Goal: Check status: Check status

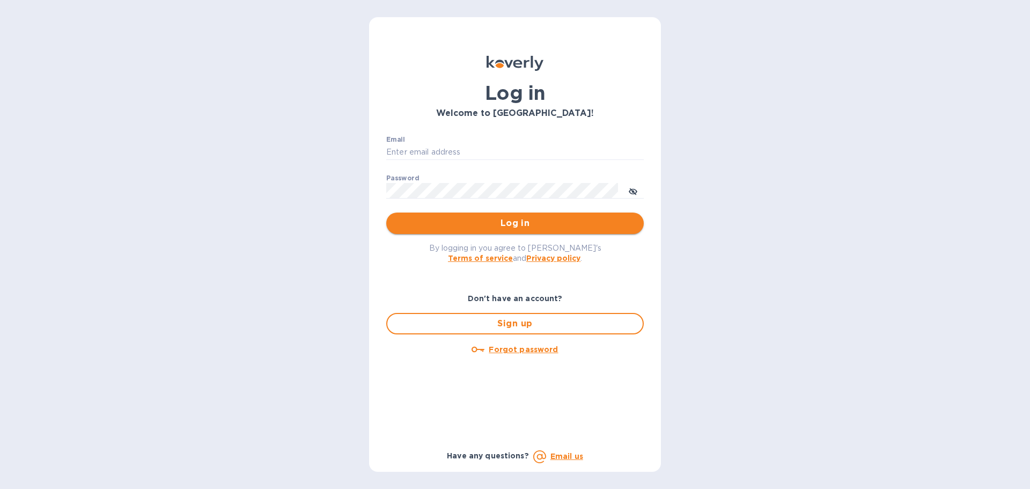
type input "rta@ecs.one"
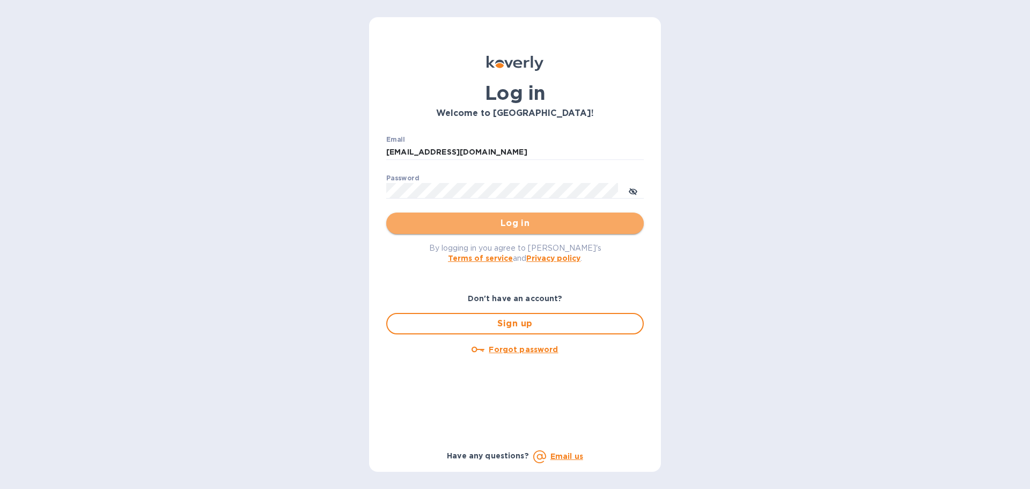
click at [519, 222] on span "Log in" at bounding box center [515, 223] width 240 height 13
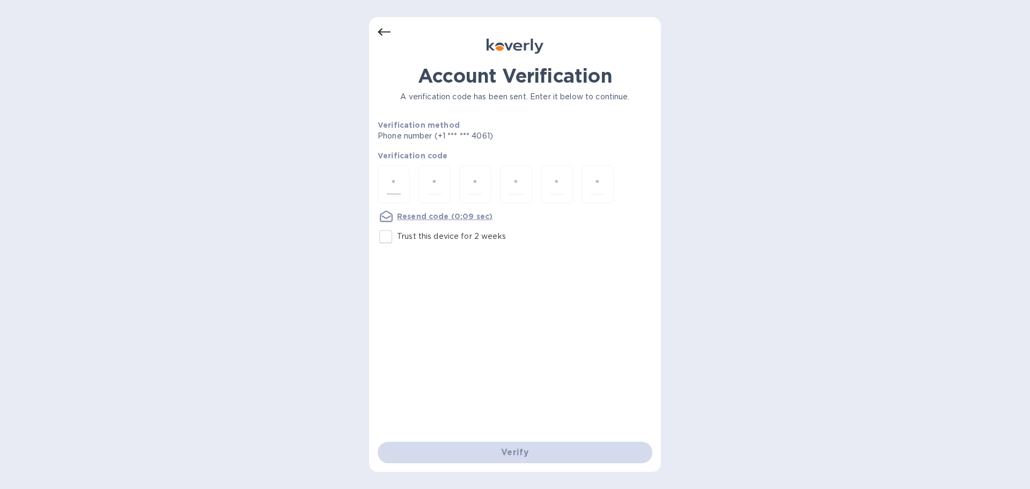
click at [403, 189] on div at bounding box center [394, 184] width 32 height 38
type input "3"
type input "9"
type input "5"
type input "6"
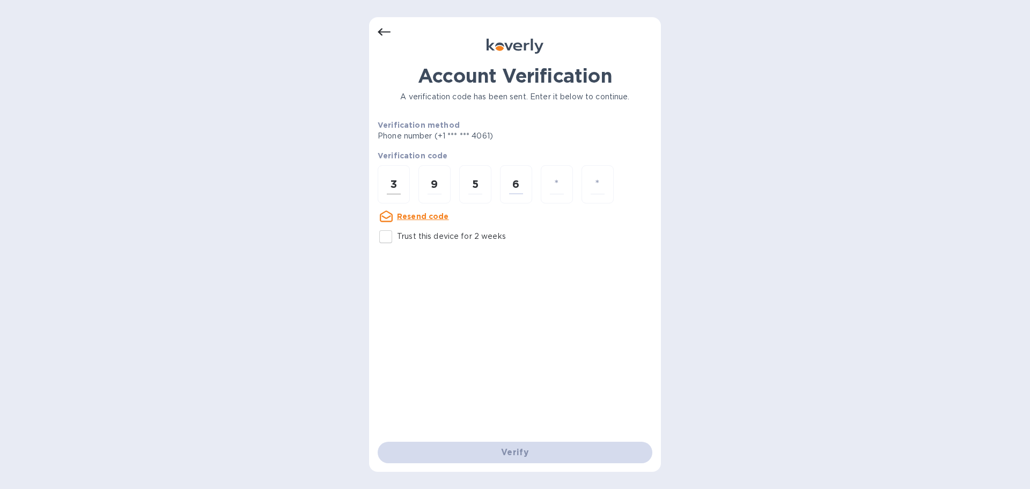
type input "2"
type input "0"
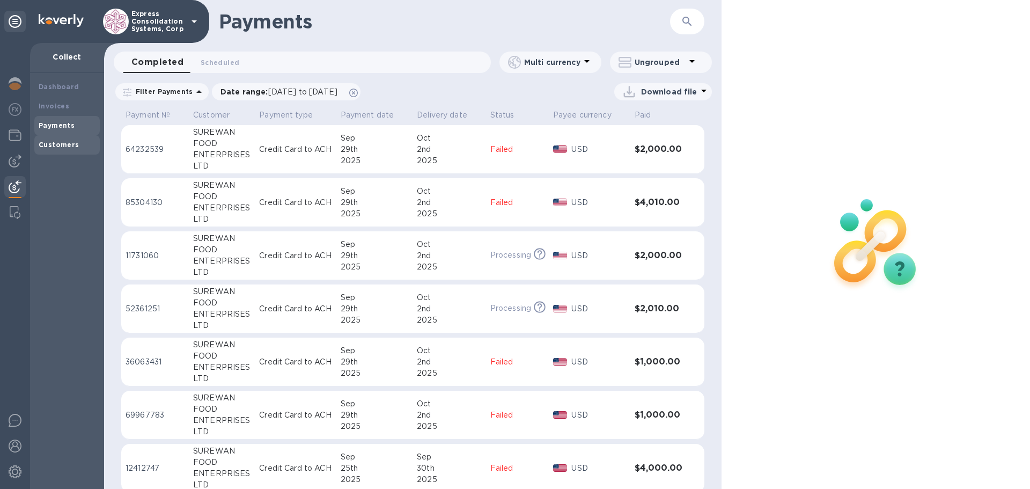
click at [55, 141] on b "Customers" at bounding box center [59, 145] width 41 height 8
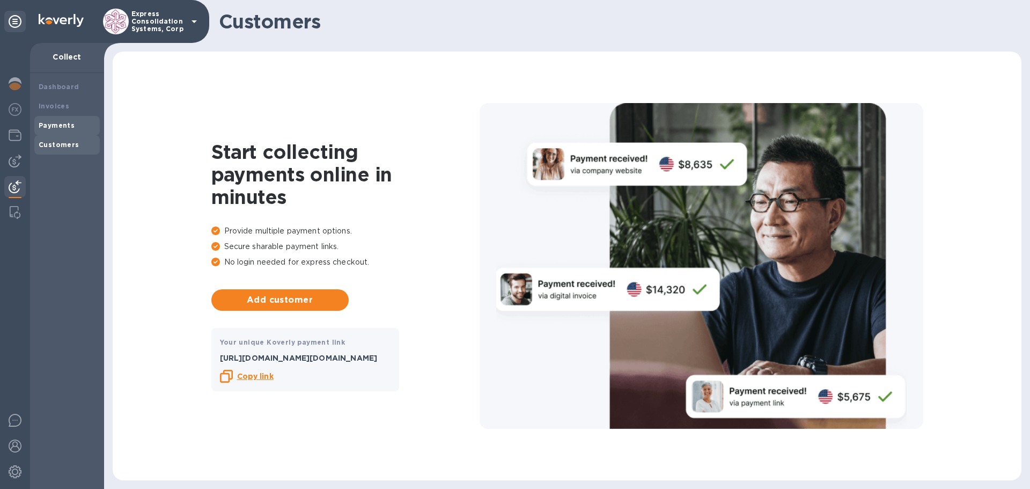
click at [78, 119] on div "Payments" at bounding box center [66, 125] width 65 height 19
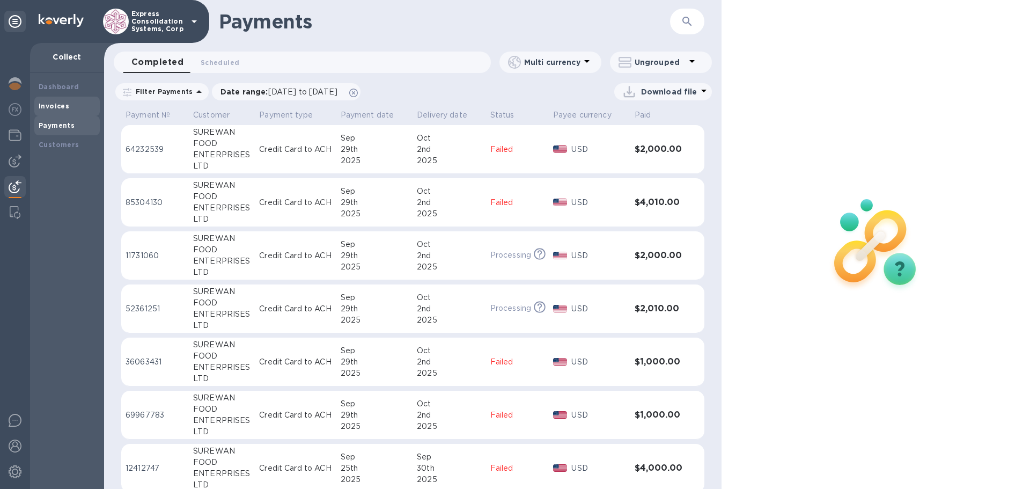
click at [74, 103] on div "Invoices" at bounding box center [67, 106] width 57 height 11
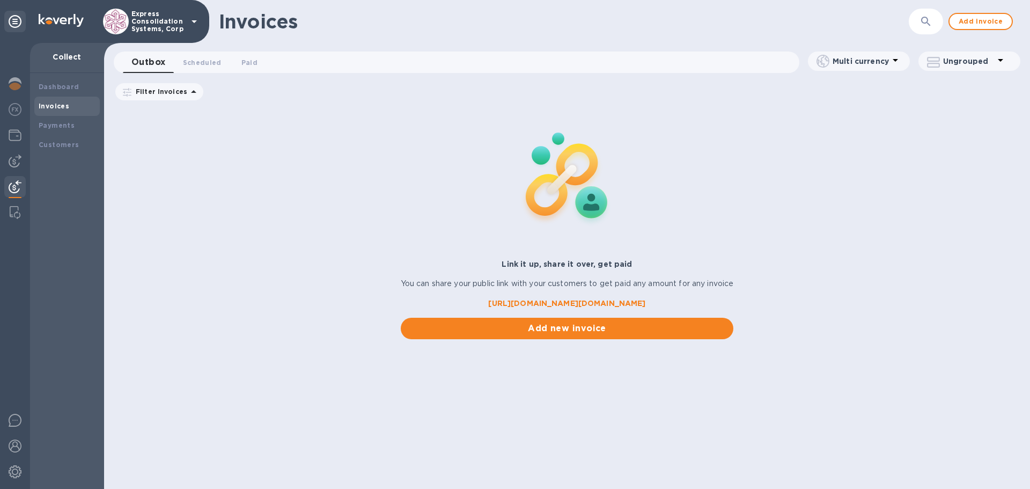
click at [75, 98] on div "Invoices" at bounding box center [66, 106] width 65 height 19
click at [77, 89] on div "Dashboard" at bounding box center [67, 87] width 57 height 11
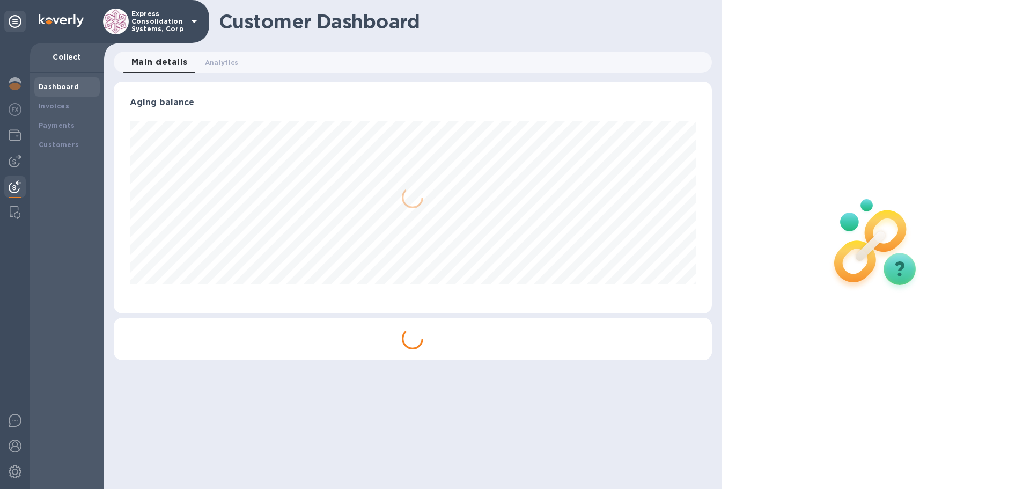
scroll to position [232, 598]
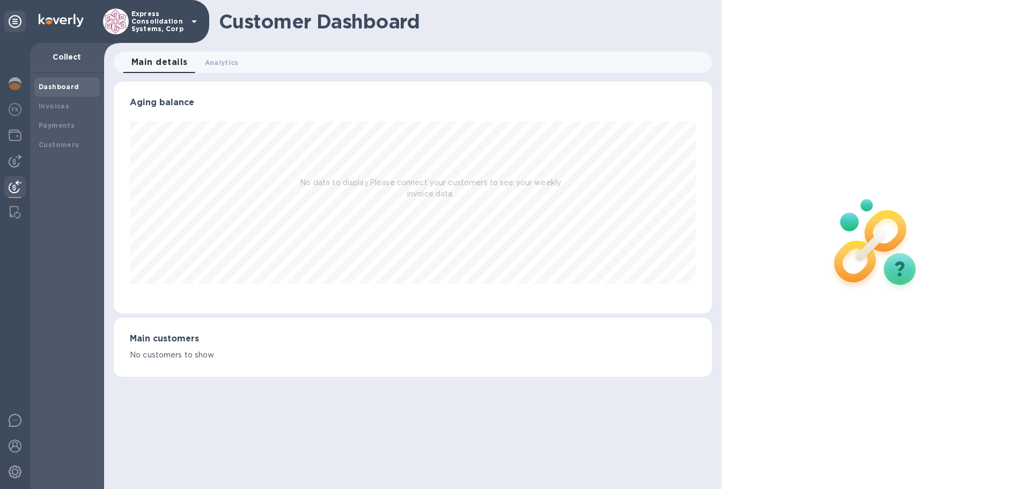
click at [62, 60] on p "Collect" at bounding box center [67, 56] width 57 height 11
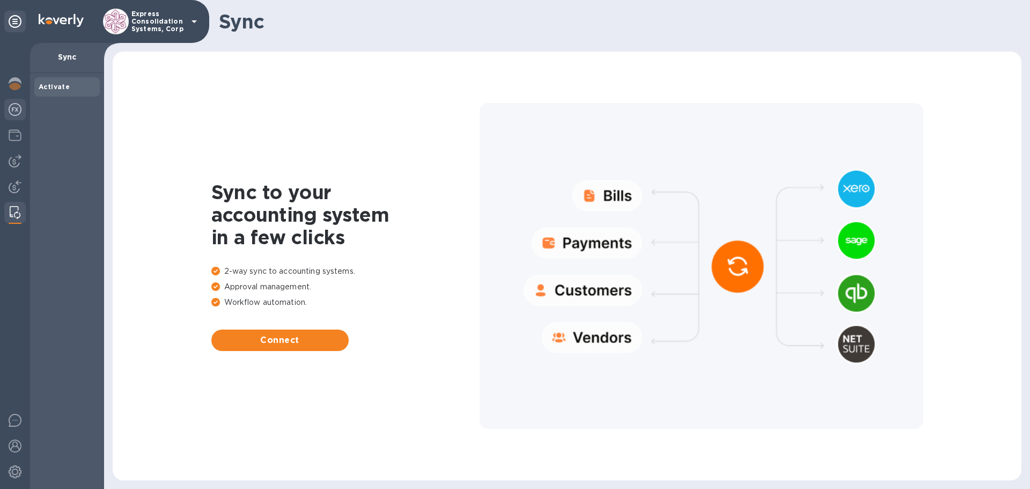
click at [14, 115] on img at bounding box center [15, 109] width 13 height 13
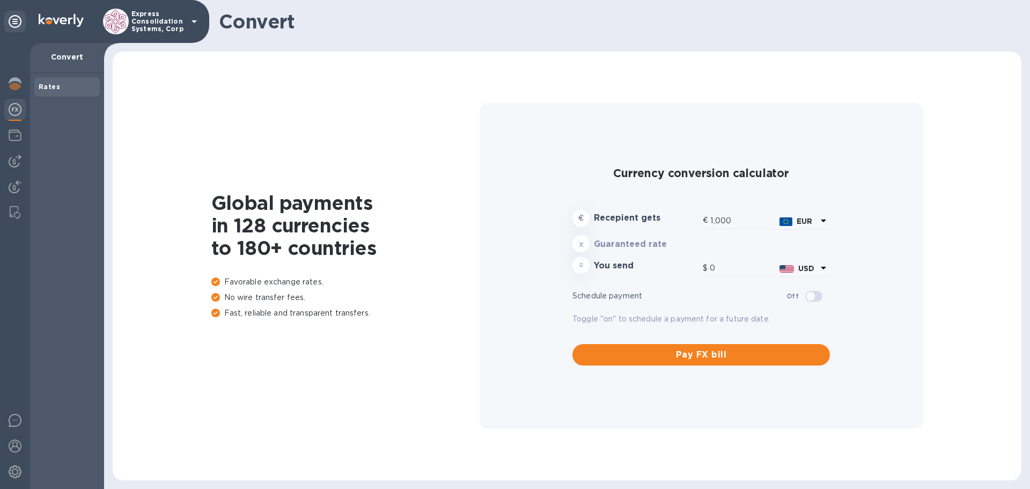
type input "1,179.79"
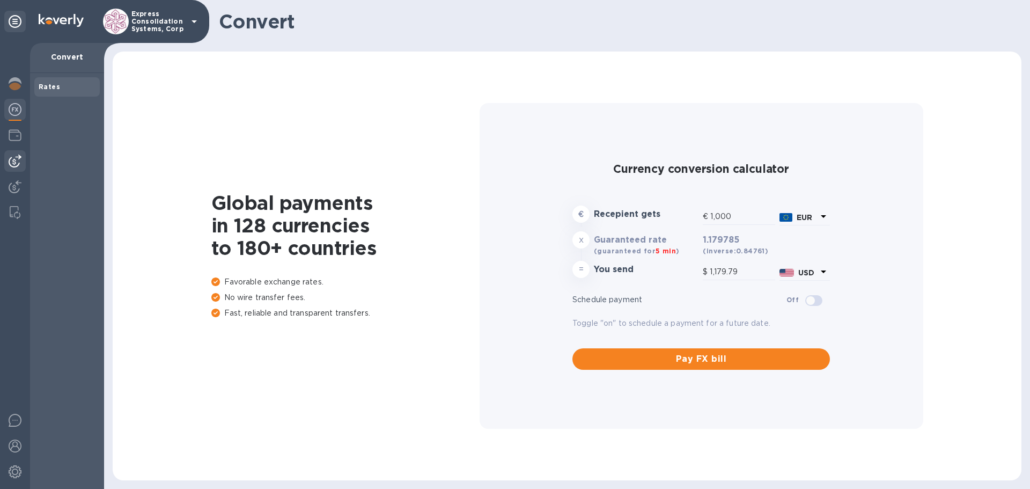
click at [18, 163] on img at bounding box center [15, 160] width 13 height 13
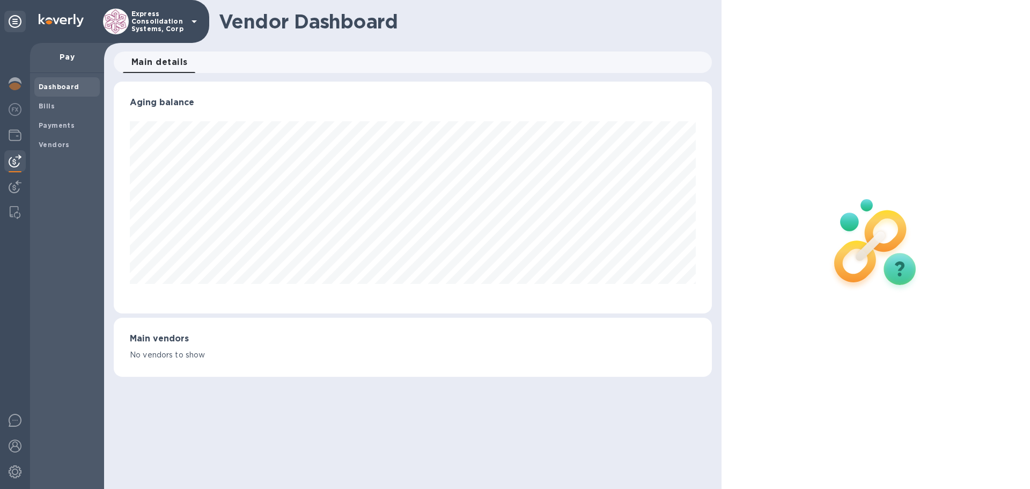
scroll to position [232, 598]
click at [78, 106] on span "Bills" at bounding box center [67, 106] width 57 height 11
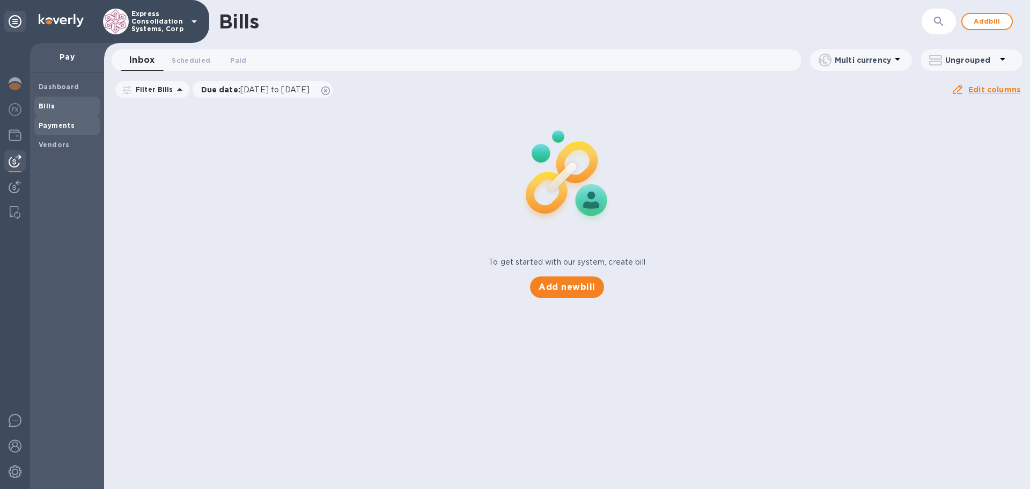
click at [74, 120] on span "Payments" at bounding box center [67, 125] width 57 height 11
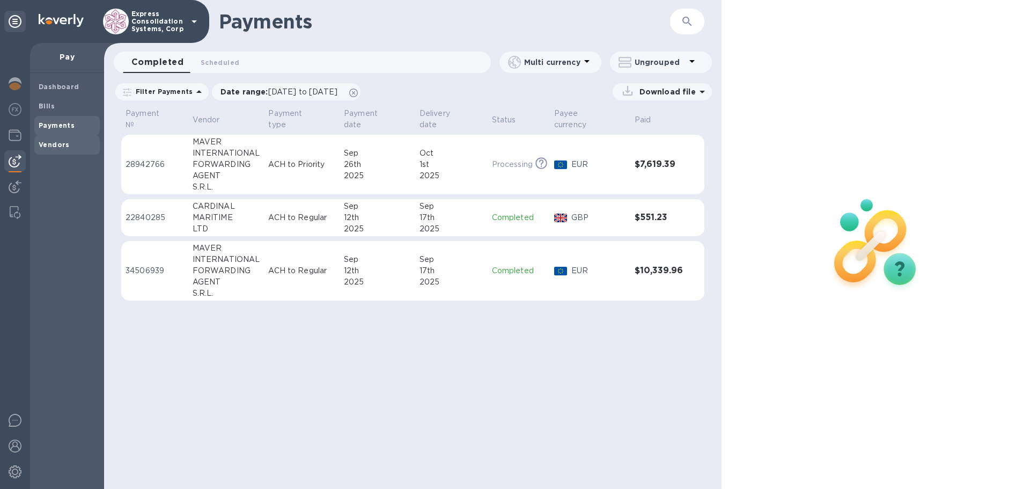
click at [72, 149] on span "Vendors" at bounding box center [67, 144] width 57 height 11
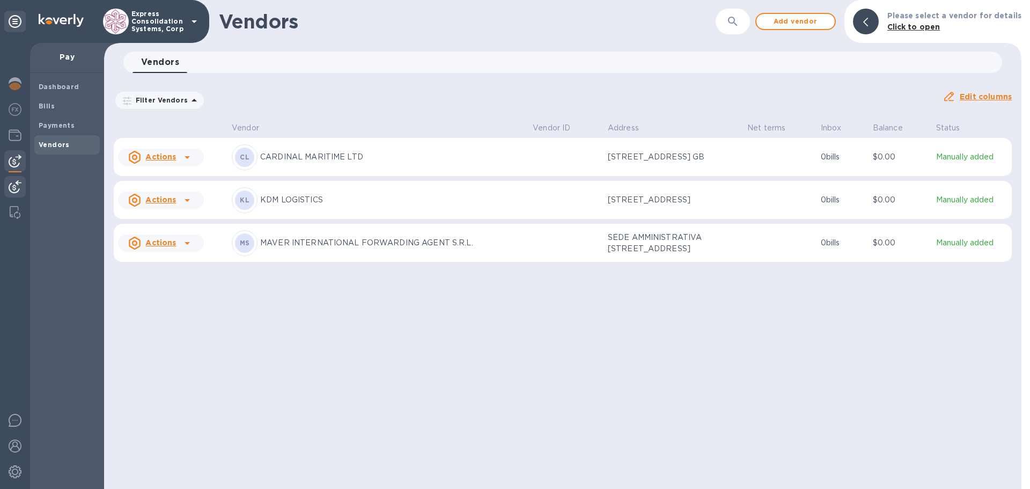
click at [18, 187] on img at bounding box center [15, 186] width 13 height 13
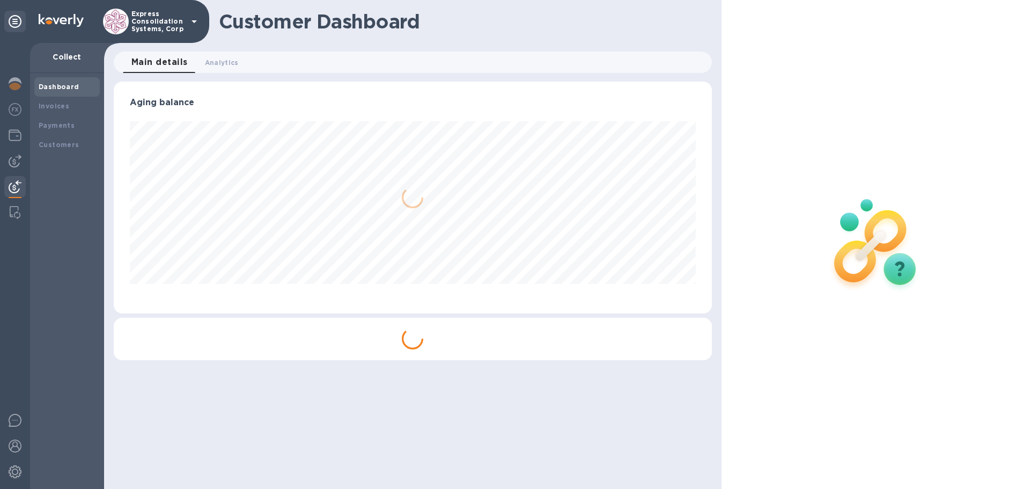
scroll to position [232, 598]
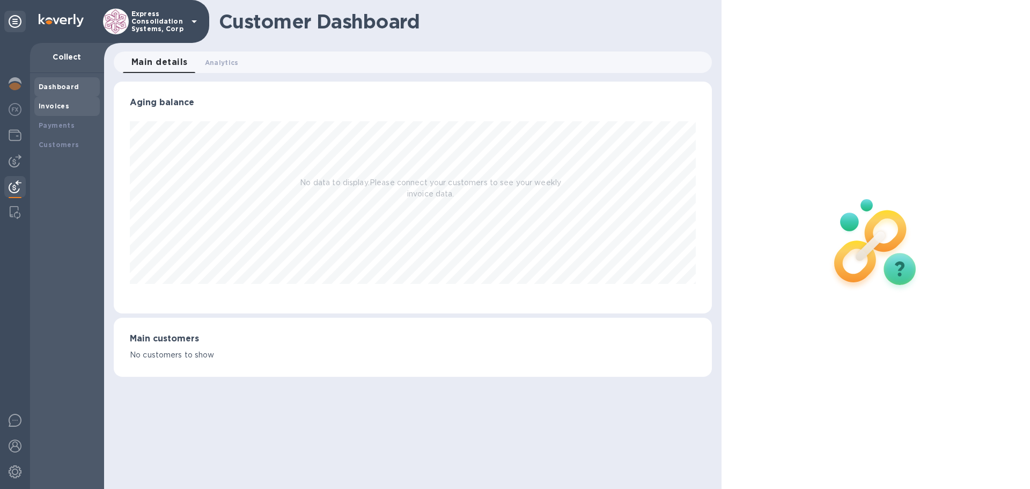
click at [69, 109] on div "Invoices" at bounding box center [67, 106] width 57 height 11
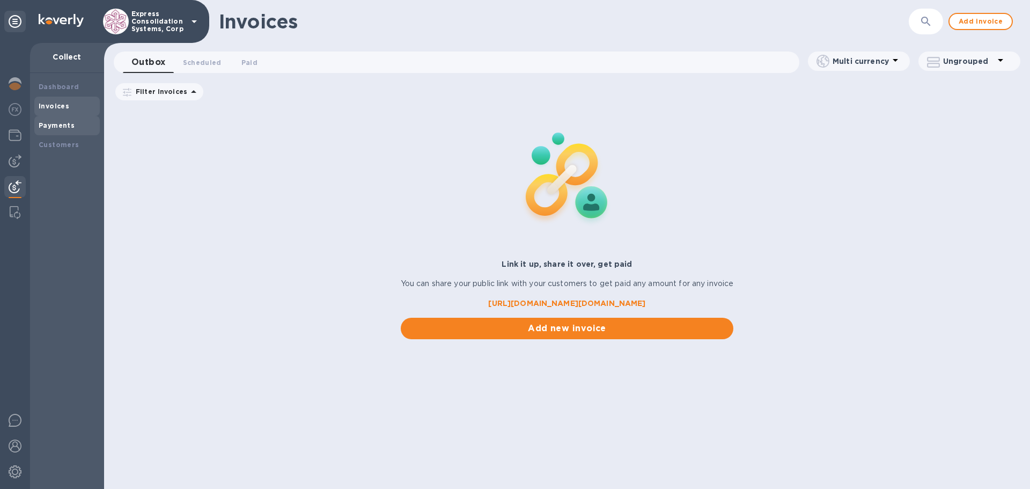
click at [64, 122] on b "Payments" at bounding box center [57, 125] width 36 height 8
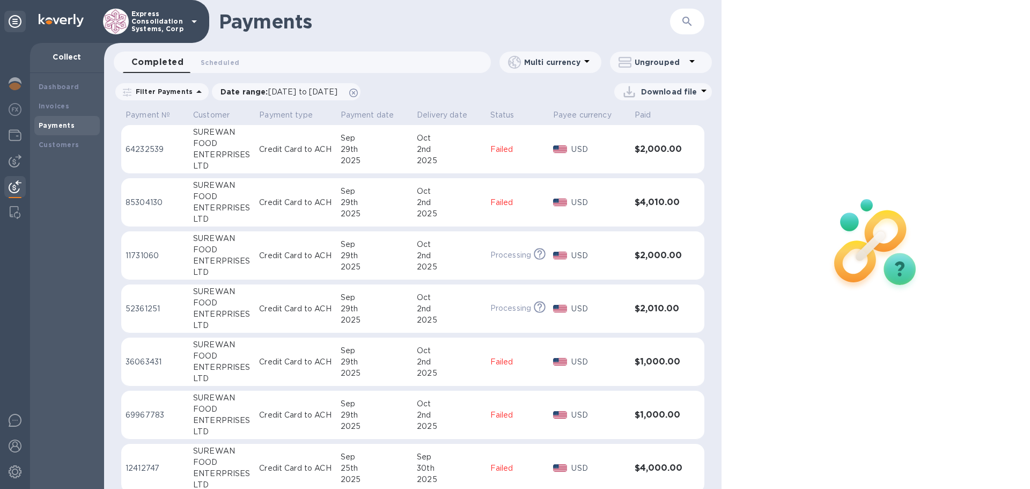
click at [498, 153] on p "Failed" at bounding box center [517, 149] width 54 height 11
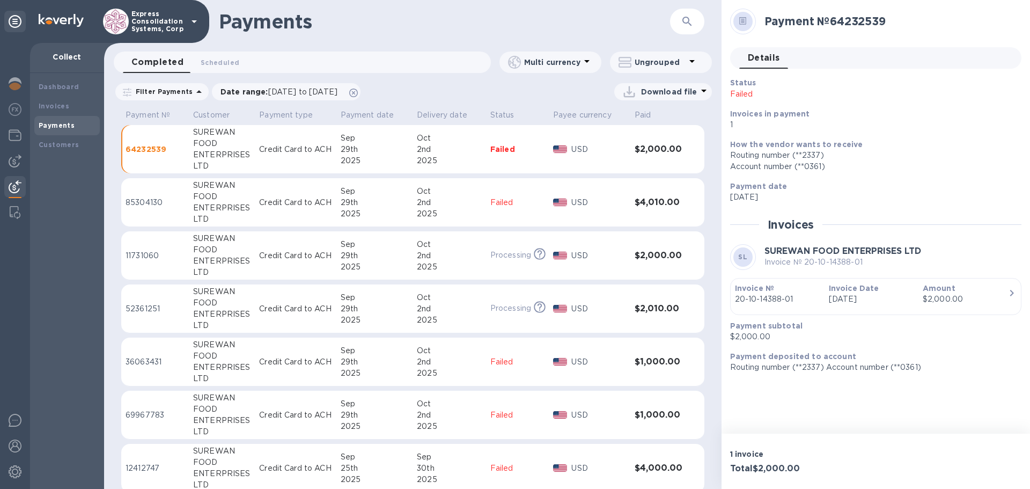
click at [1002, 296] on div "$2,000.00" at bounding box center [965, 298] width 85 height 11
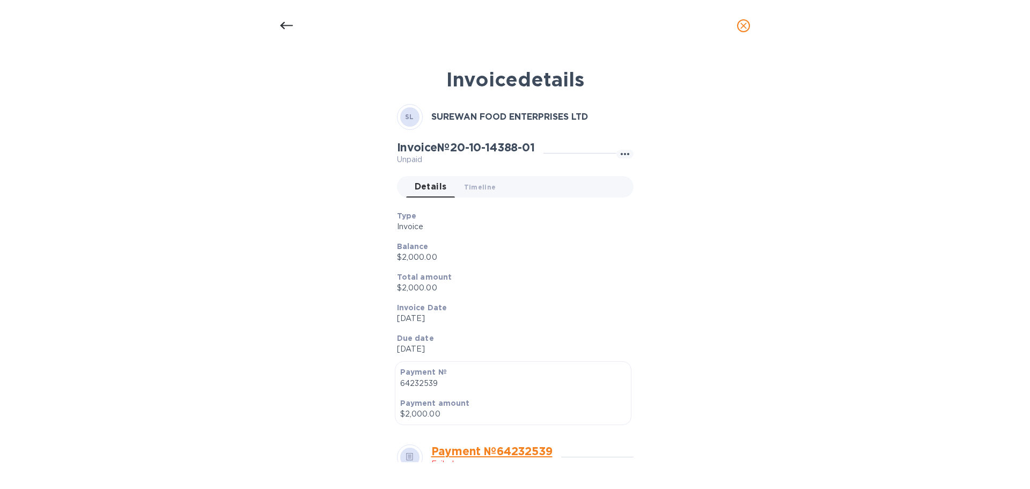
click at [294, 26] on div at bounding box center [287, 26] width 26 height 26
